Goal: Task Accomplishment & Management: Use online tool/utility

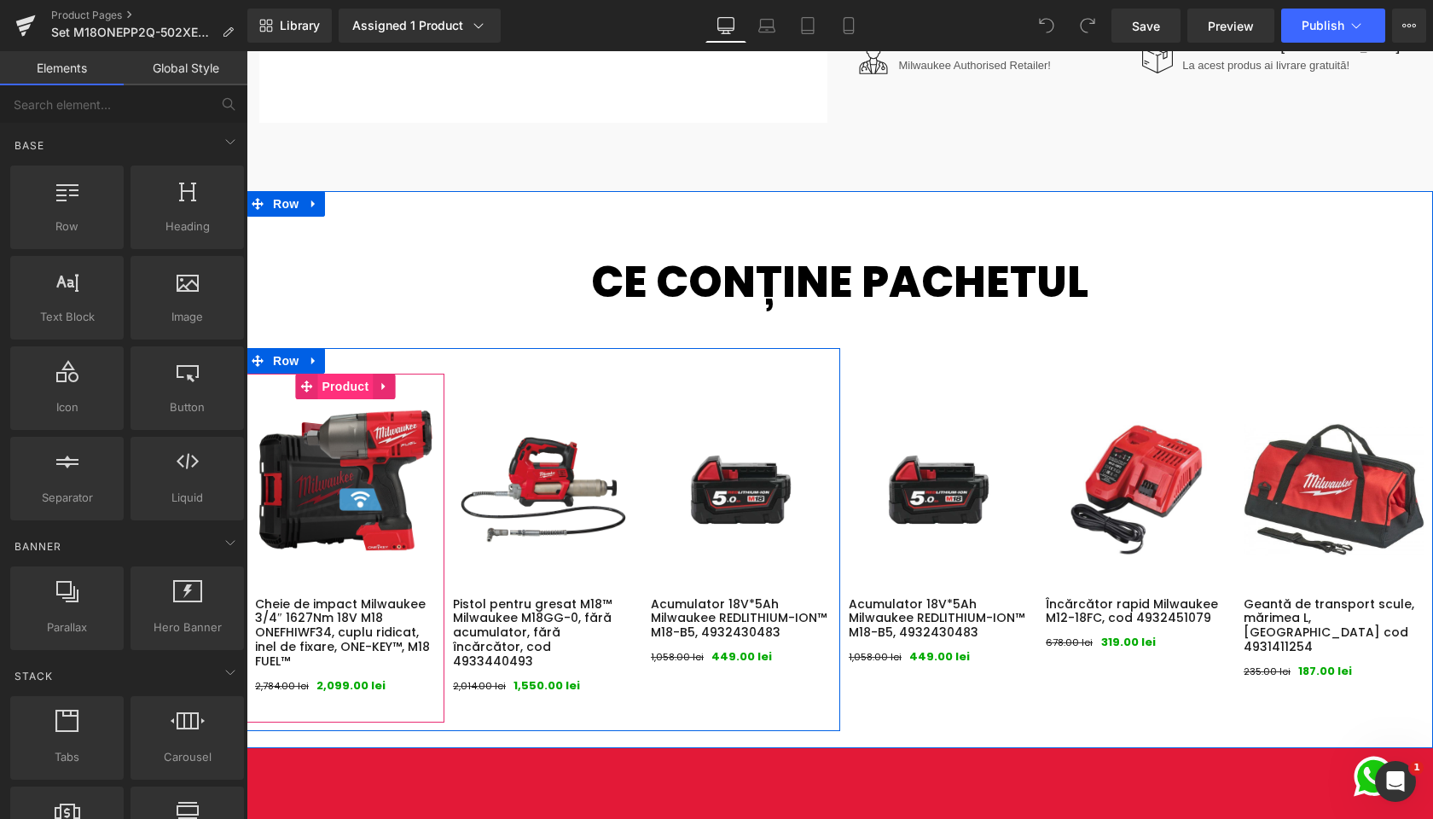
scroll to position [711, 0]
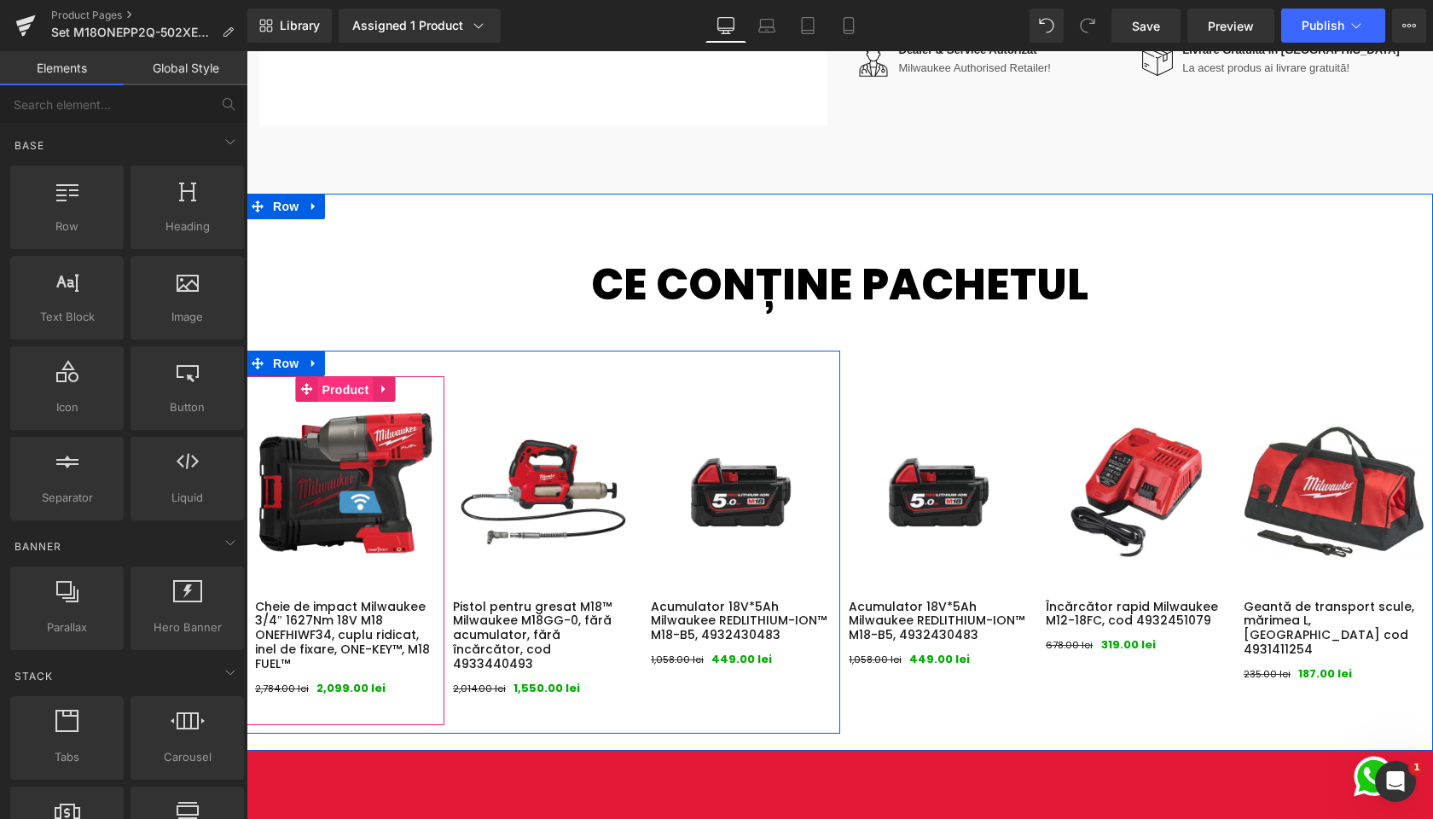
click at [342, 387] on span "Product" at bounding box center [344, 390] width 55 height 26
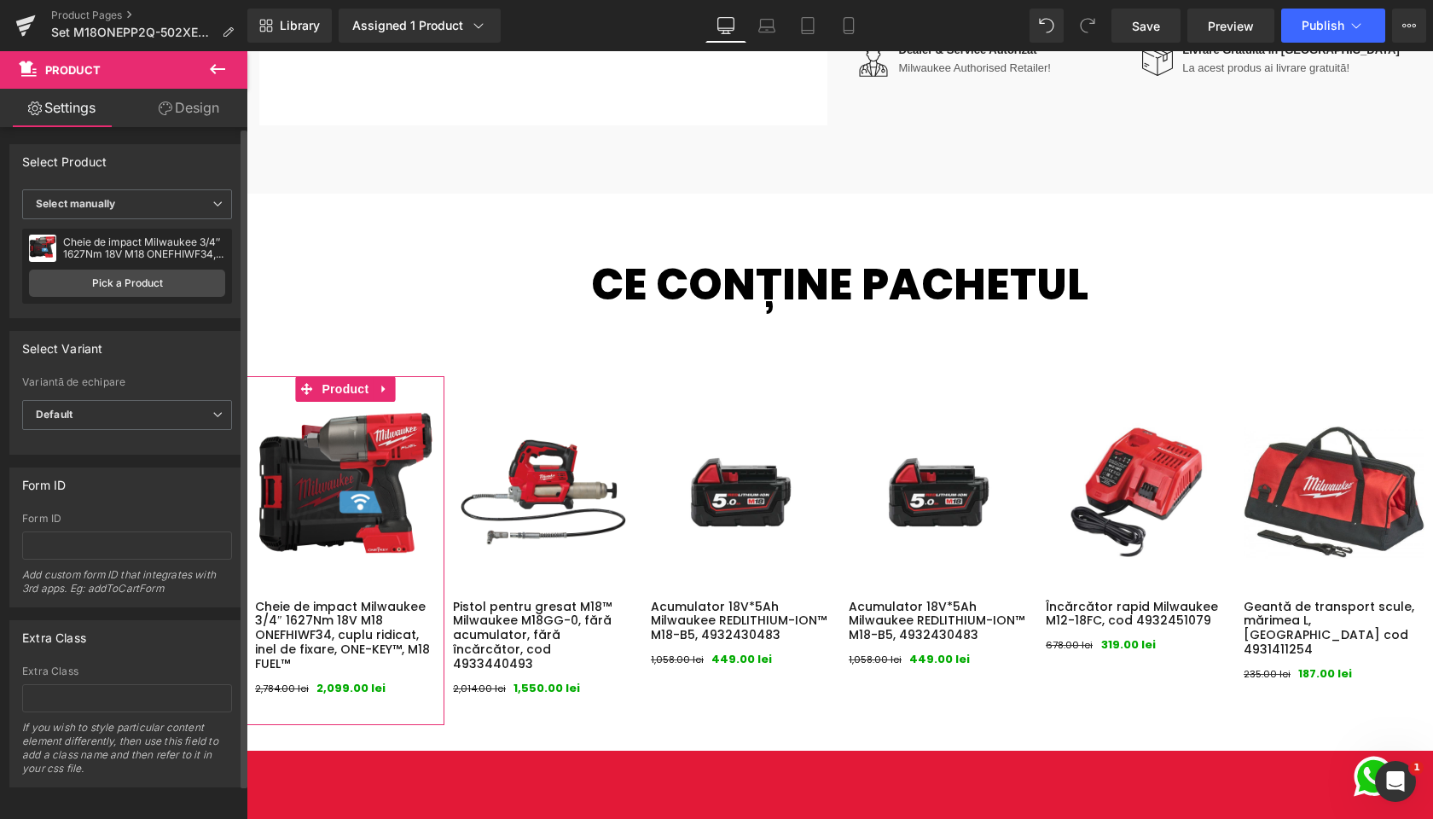
click at [123, 257] on div "Cheie de impact Milwaukee 3/4″ 1627Nm 18V M18 ONEFHIWF34, cuplu ridicat, inel d…" at bounding box center [144, 248] width 162 height 24
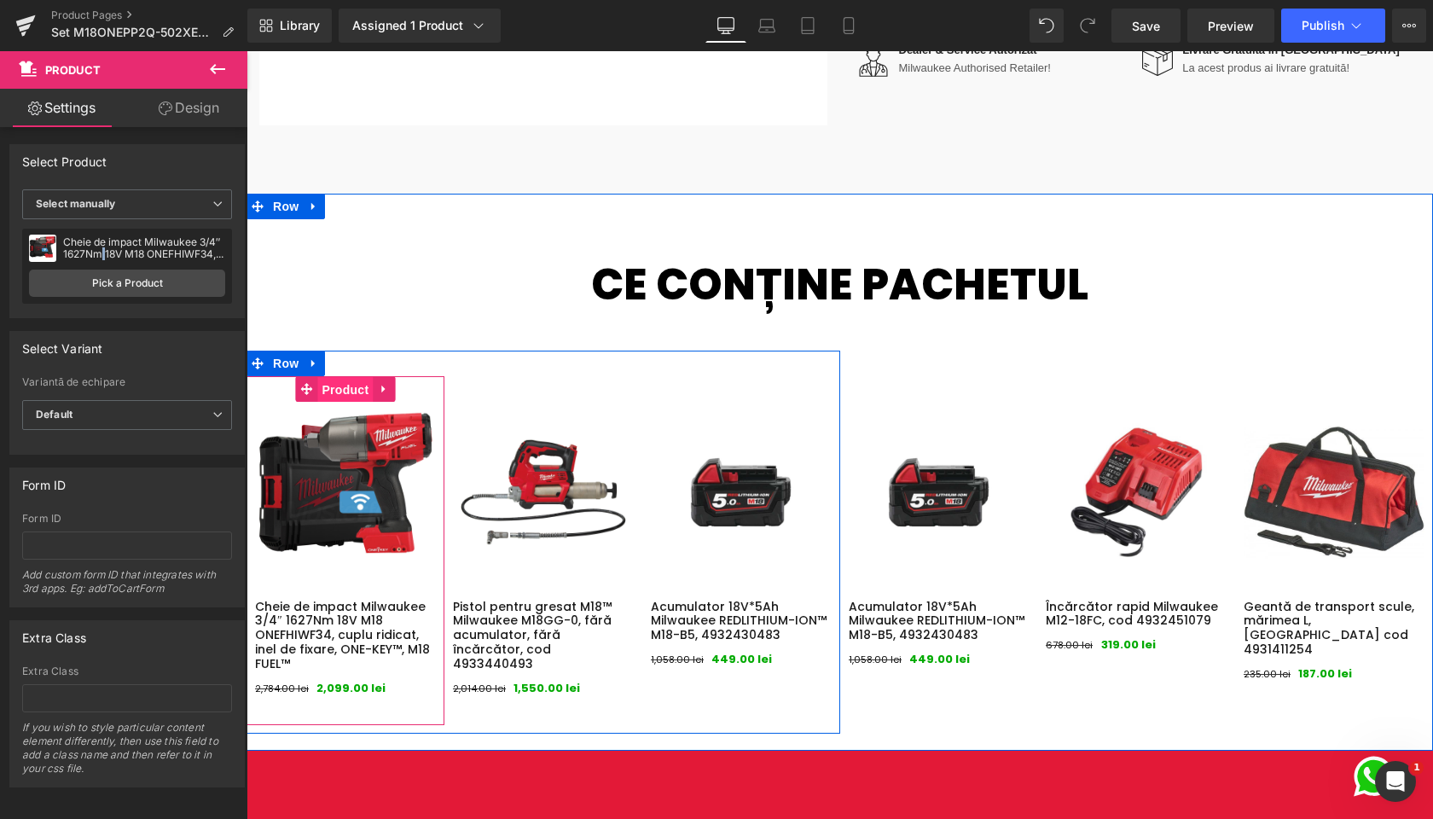
click at [340, 380] on span "Product" at bounding box center [344, 390] width 55 height 26
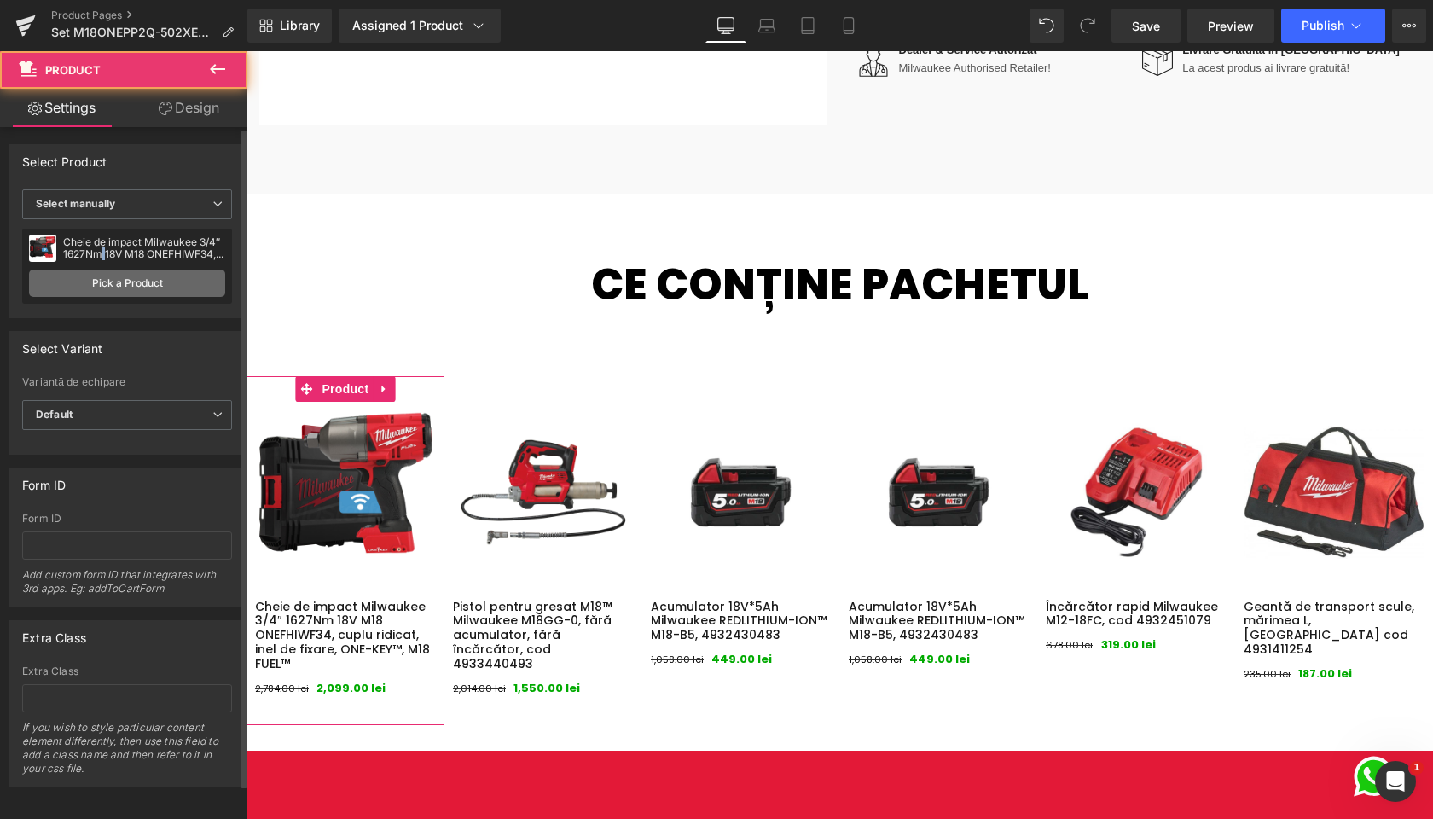
click at [115, 282] on link "Pick a Product" at bounding box center [127, 283] width 196 height 27
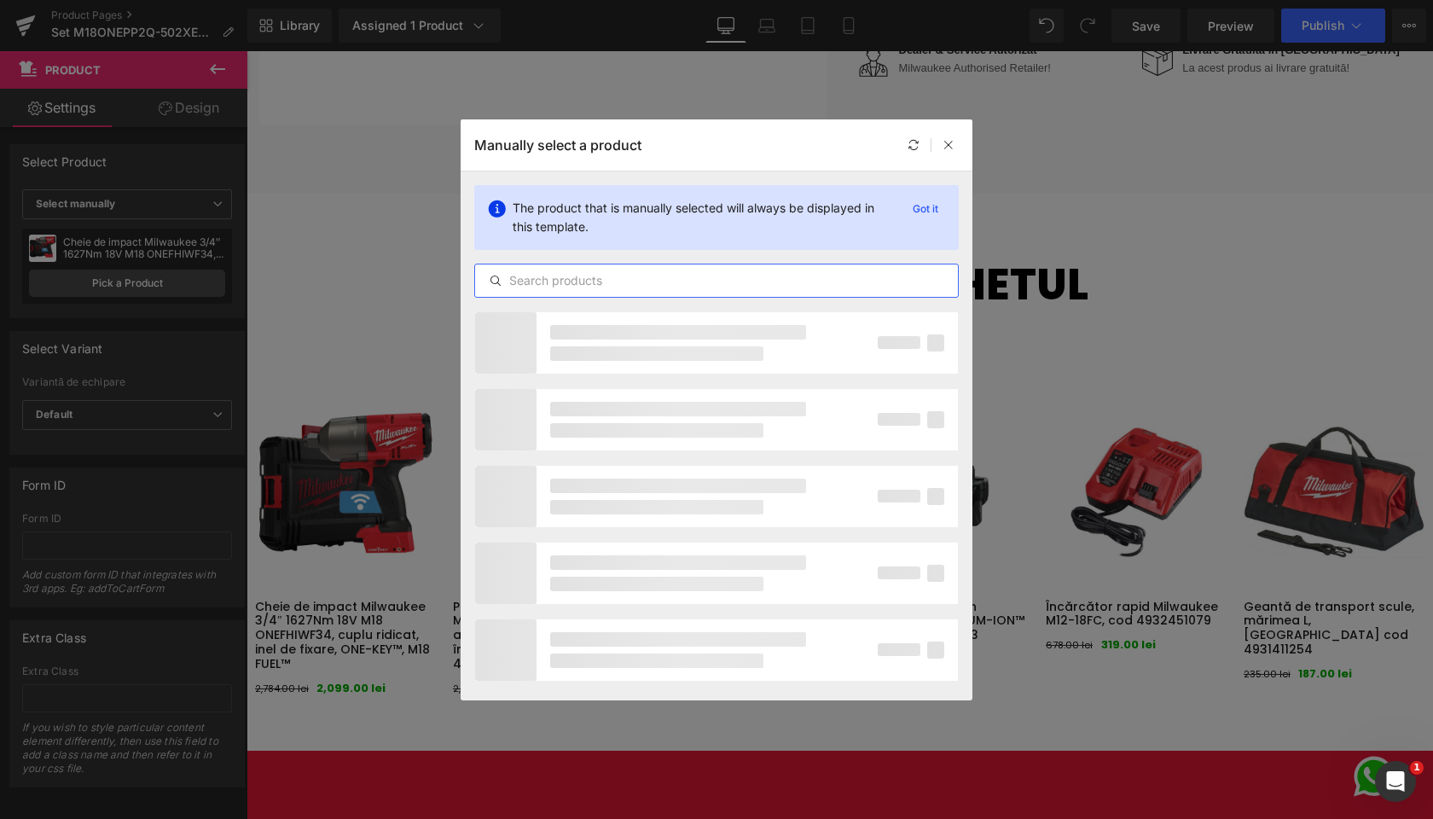
click at [666, 277] on input "text" at bounding box center [716, 280] width 483 height 20
paste input "4933 459 729"
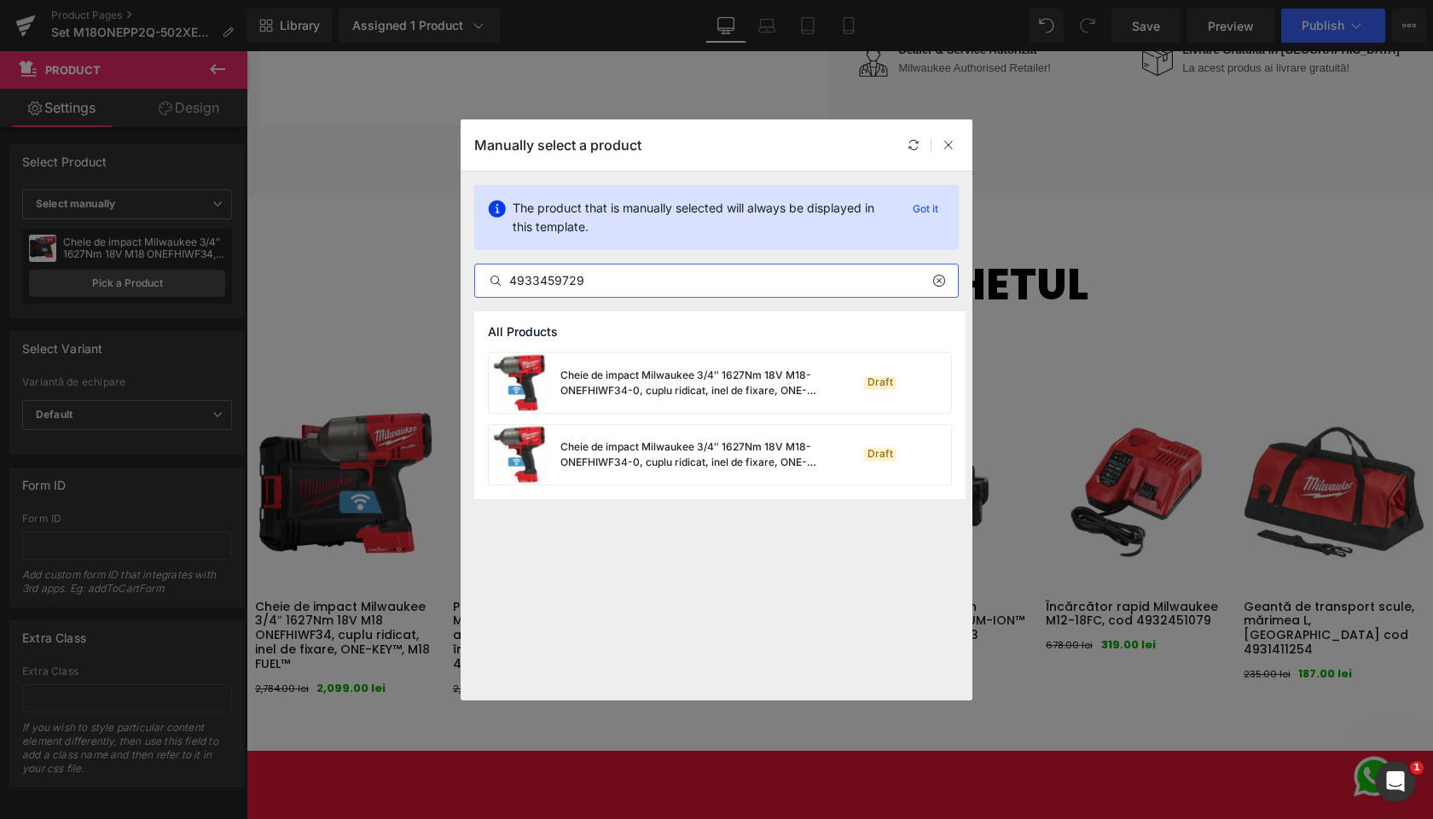
click at [632, 277] on input "4933459729" at bounding box center [716, 280] width 483 height 20
click at [641, 282] on input "4933459729" at bounding box center [716, 280] width 483 height 20
click at [610, 289] on input "4933459729" at bounding box center [716, 280] width 483 height 20
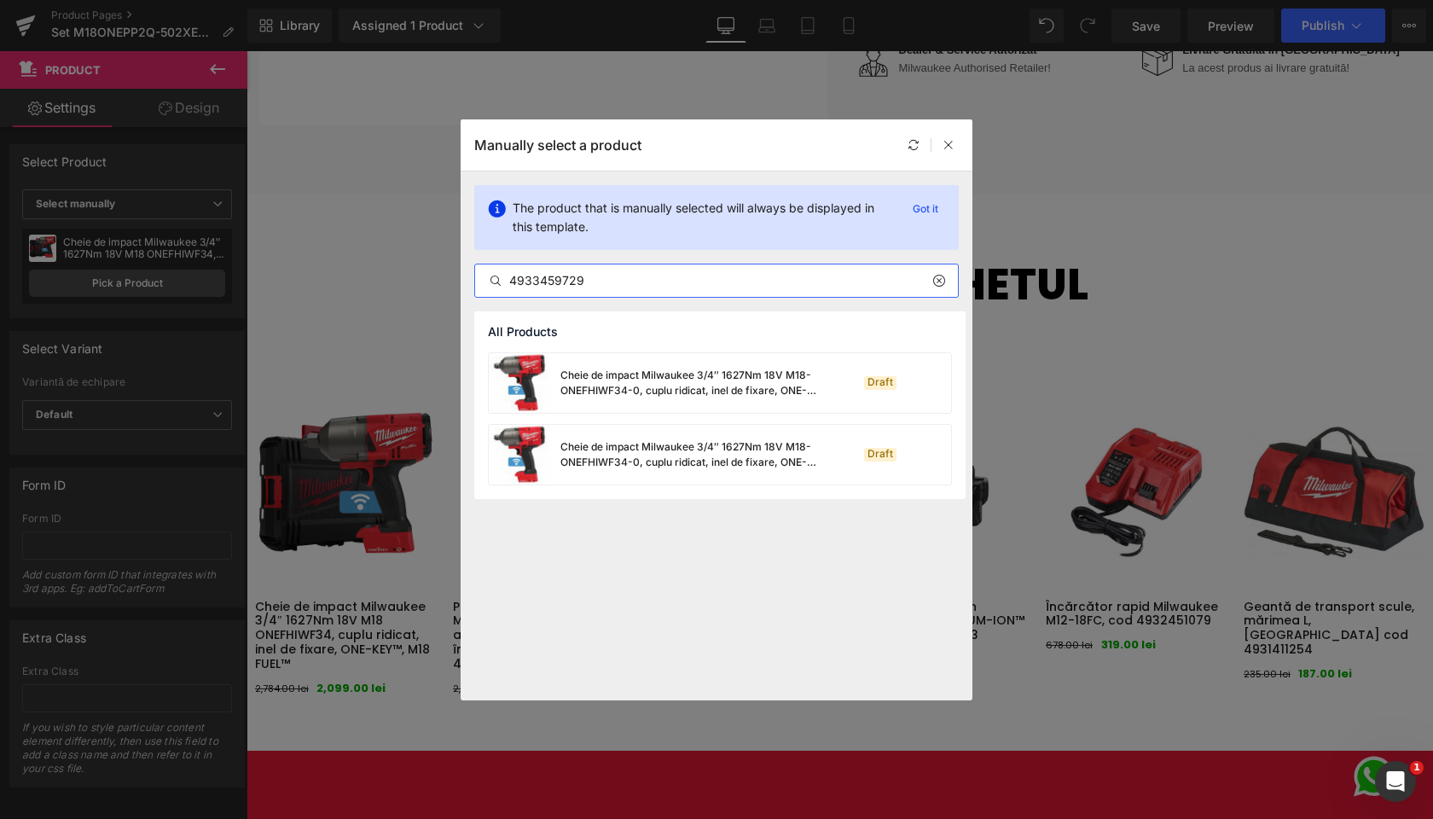
click at [610, 289] on input "4933459729" at bounding box center [716, 280] width 483 height 20
paste input "Cheie de impact Milwaukee 3/4″ 1627Nm 18V M18 ONEFHIWF34"
type input "Cheie de impact Milwaukee 3/4″ 1627Nm 18V M18 ONEFHIWF34"
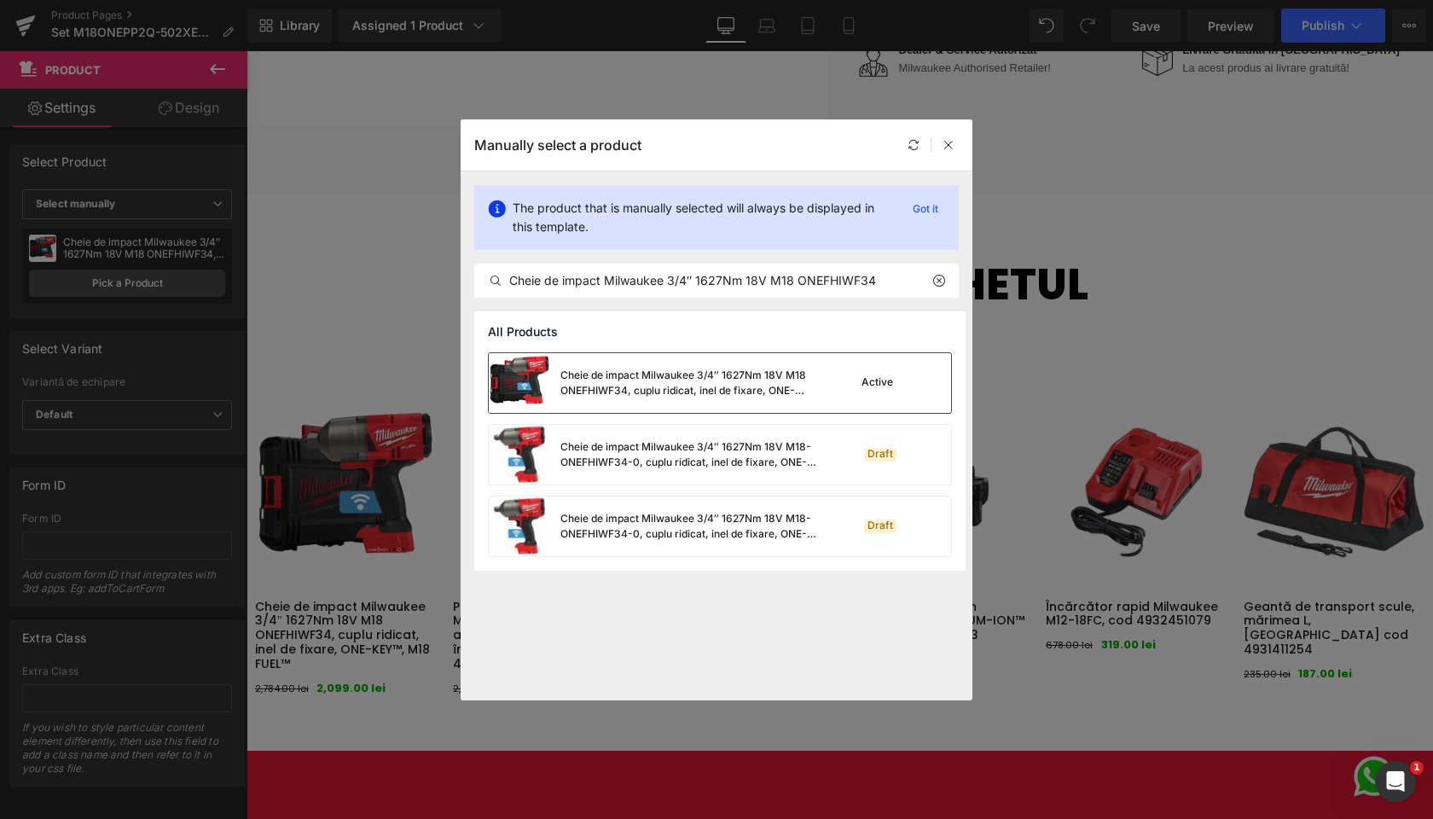
drag, startPoint x: 688, startPoint y: 381, endPoint x: 525, endPoint y: 341, distance: 168.6
click at [688, 381] on div "Cheie de impact Milwaukee 3/4″ 1627Nm 18V M18 ONEFHIWF34, cuplu ridicat, inel d…" at bounding box center [689, 383] width 256 height 31
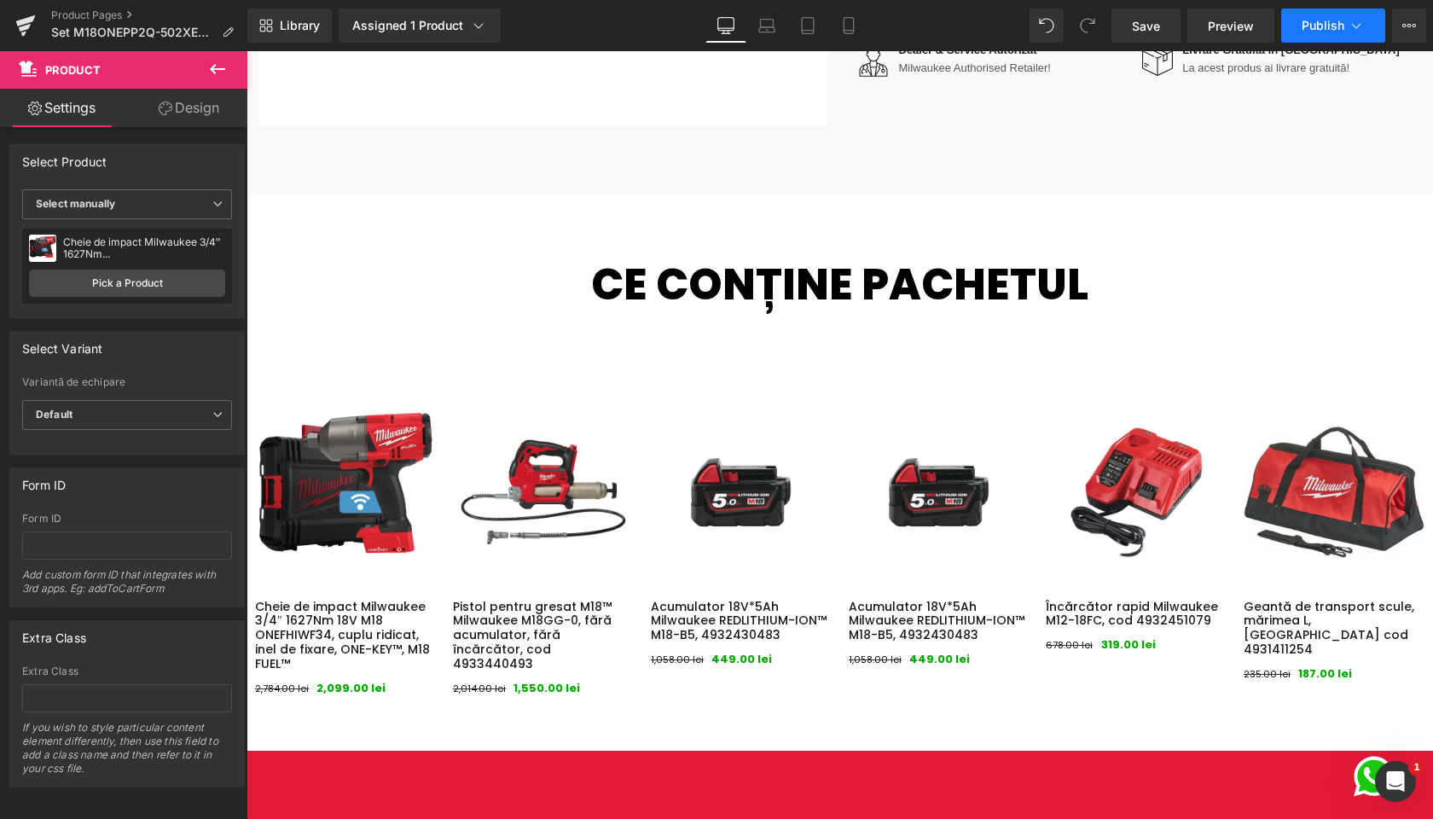
click at [1329, 11] on button "Publish" at bounding box center [1333, 26] width 104 height 34
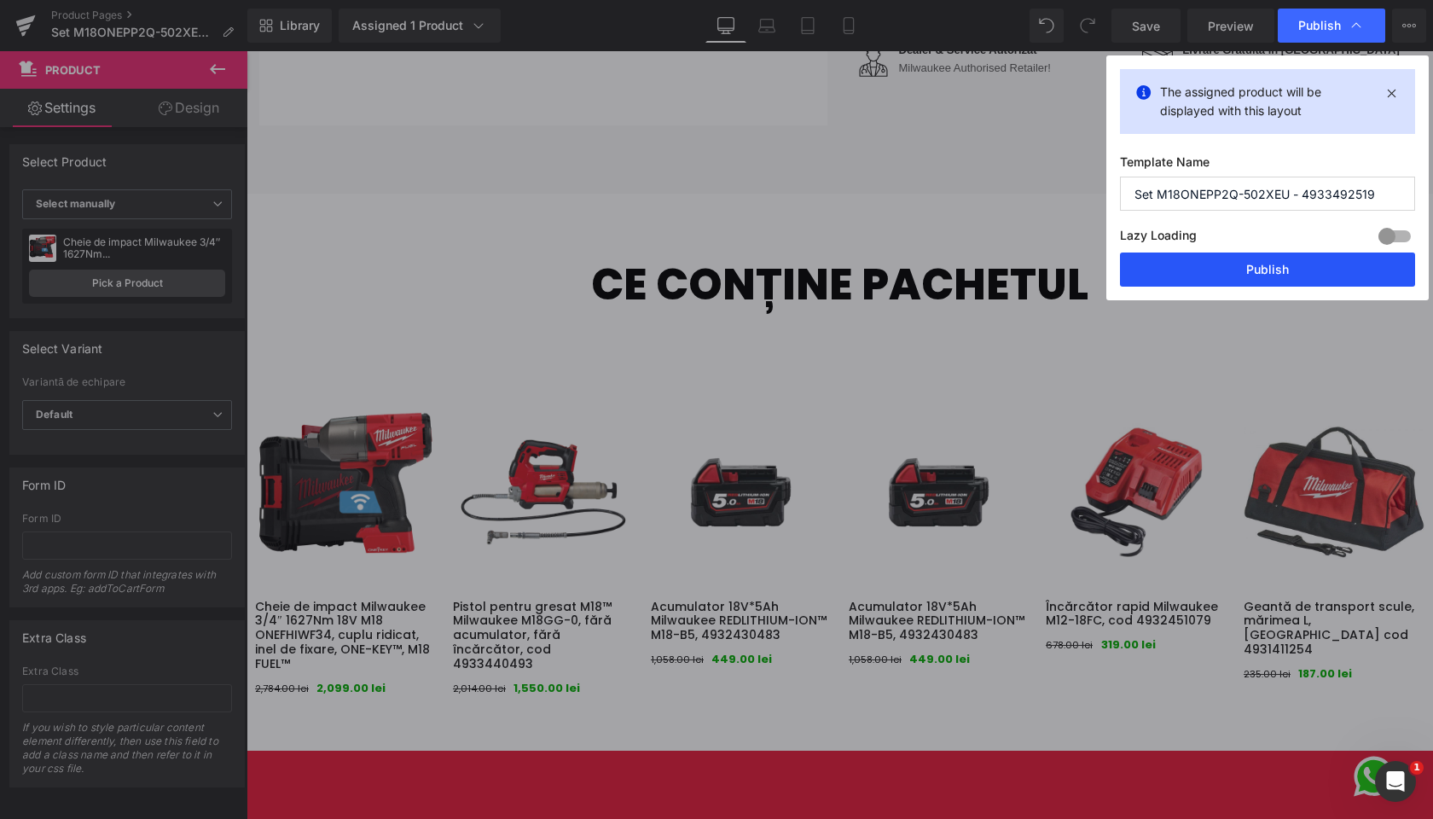
click at [1255, 266] on button "Publish" at bounding box center [1267, 270] width 295 height 34
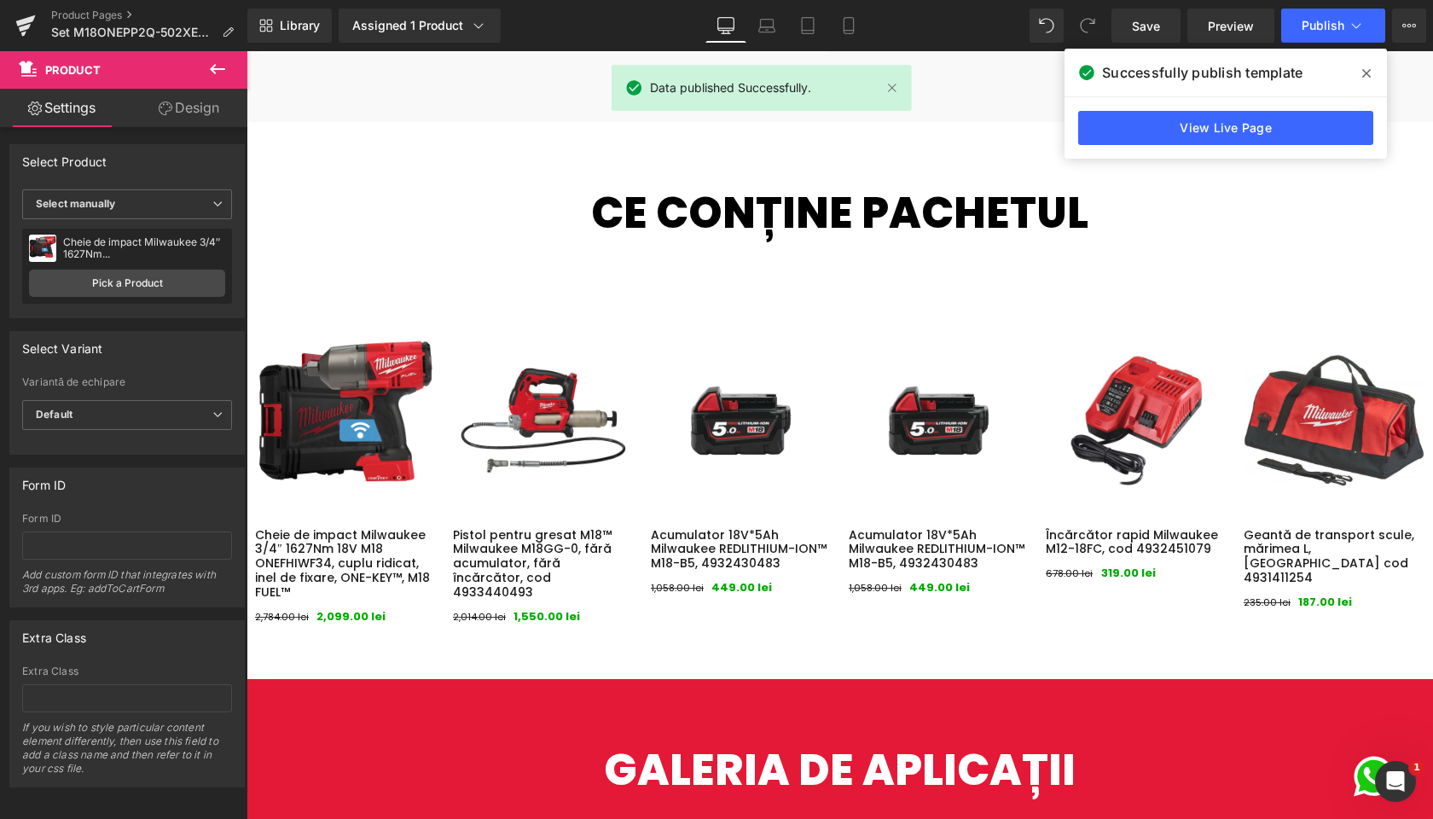
scroll to position [944, 0]
